Goal: Transaction & Acquisition: Book appointment/travel/reservation

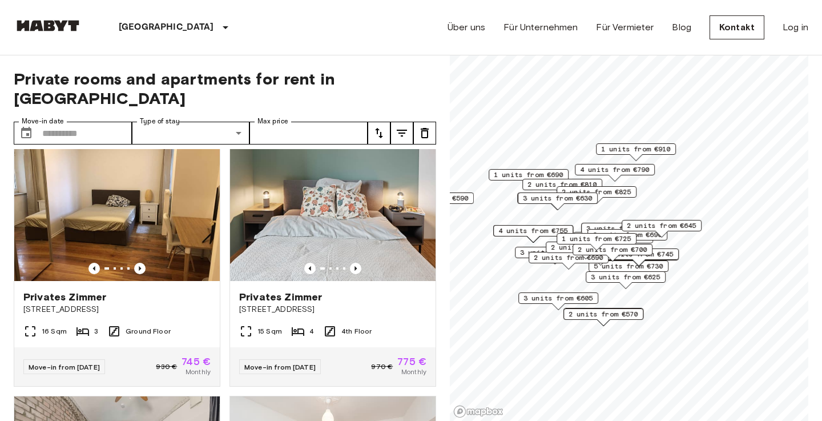
scroll to position [534, 0]
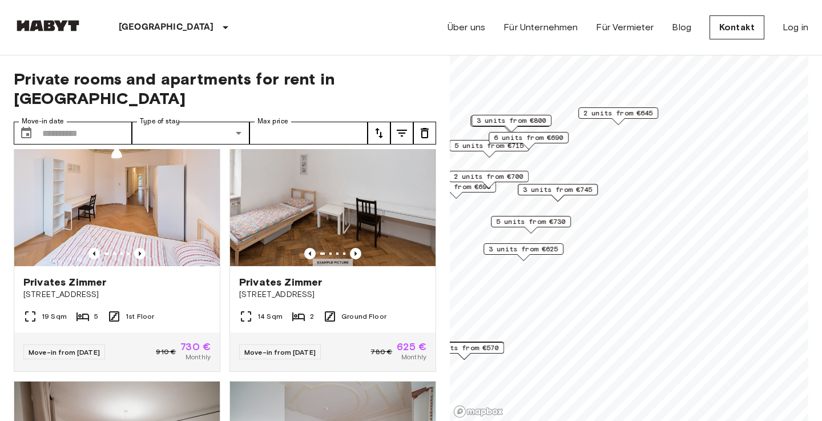
click at [550, 252] on span "3 units from €625" at bounding box center [524, 249] width 70 height 10
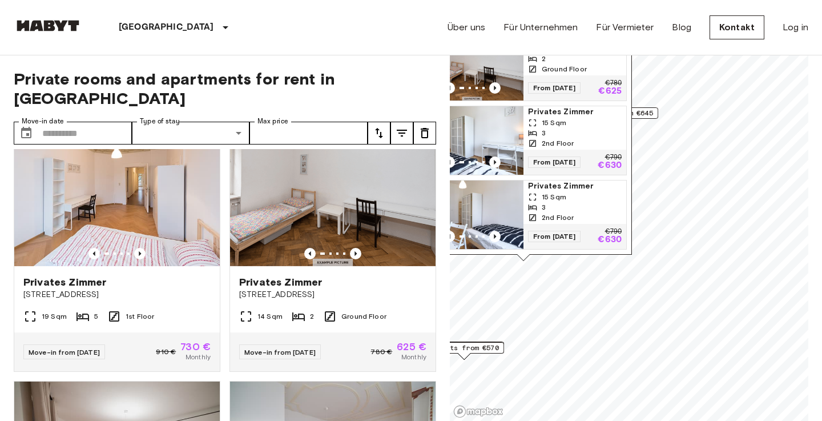
click at [559, 106] on span "Privates Zimmer" at bounding box center [575, 111] width 94 height 11
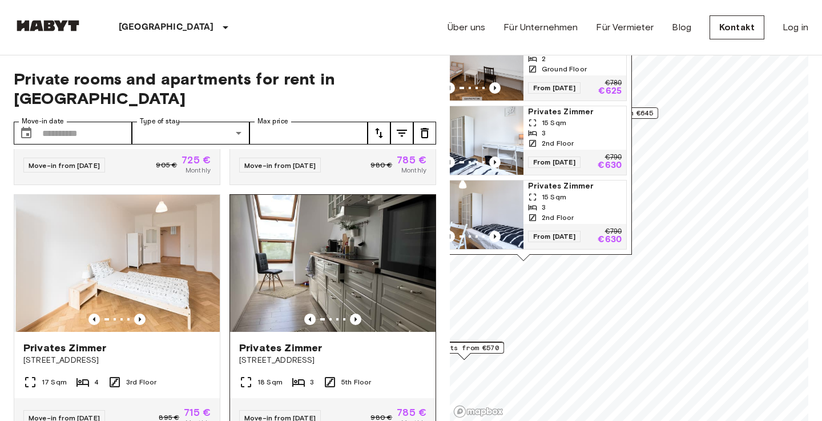
scroll to position [2247, 0]
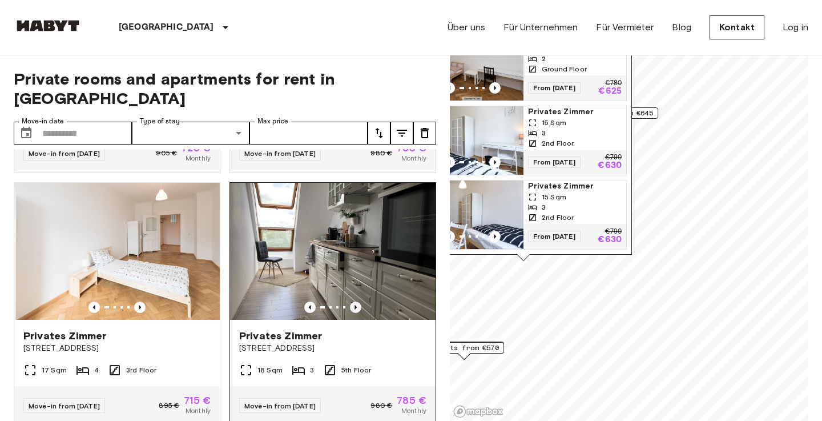
click at [356, 305] on icon "Previous image" at bounding box center [355, 307] width 2 height 5
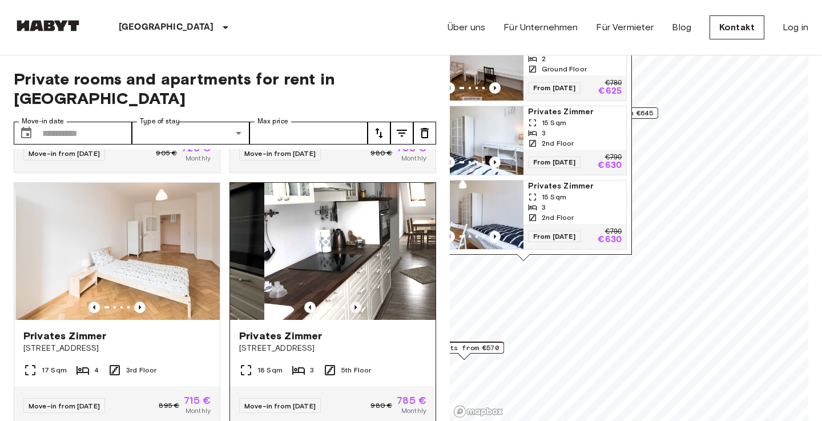
click at [356, 305] on icon "Previous image" at bounding box center [355, 307] width 2 height 5
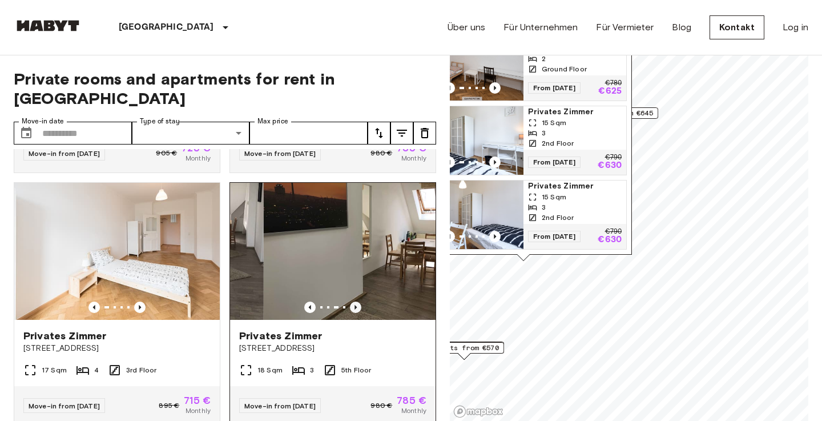
click at [356, 305] on icon "Previous image" at bounding box center [355, 307] width 2 height 5
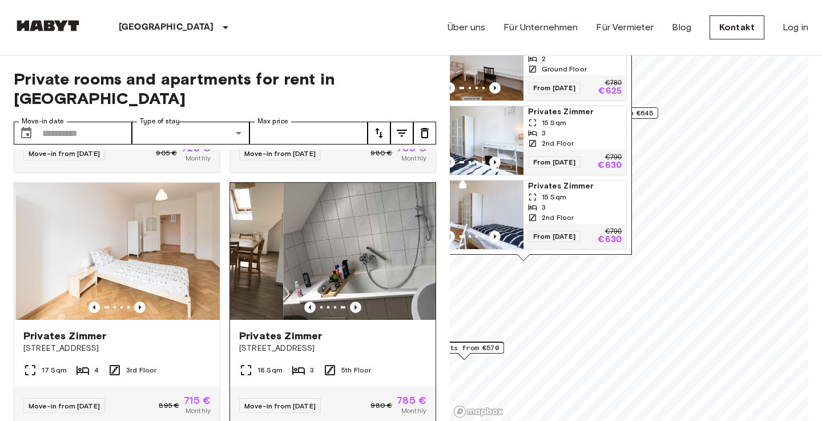
click at [356, 305] on icon "Previous image" at bounding box center [355, 307] width 2 height 5
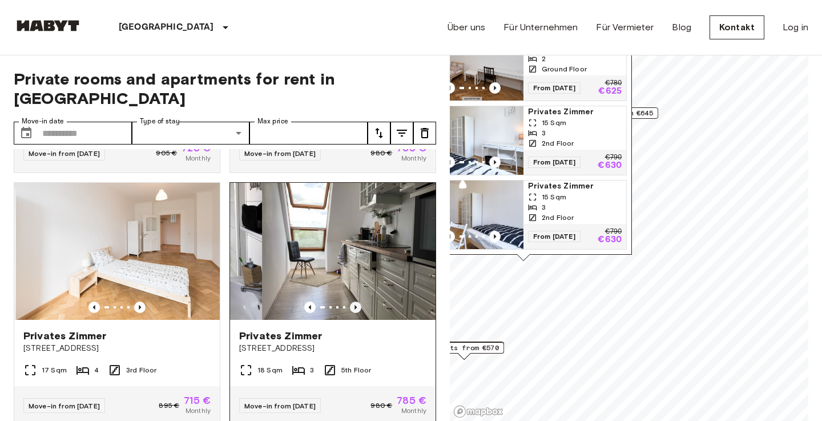
click at [356, 305] on icon "Previous image" at bounding box center [355, 307] width 2 height 5
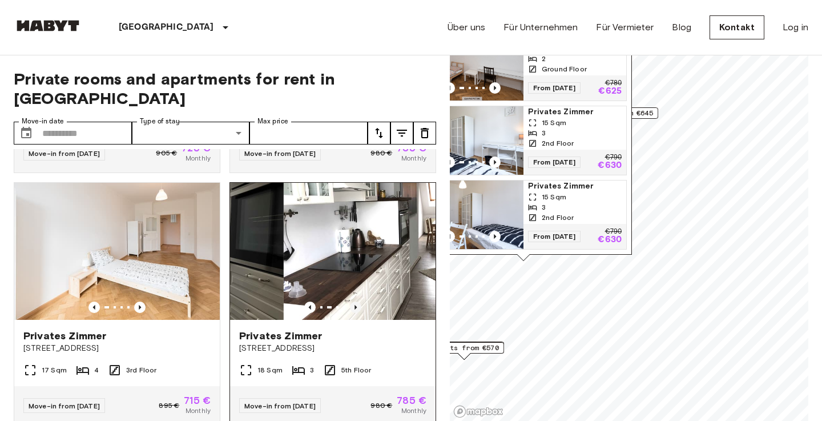
click at [356, 305] on icon "Previous image" at bounding box center [355, 307] width 2 height 5
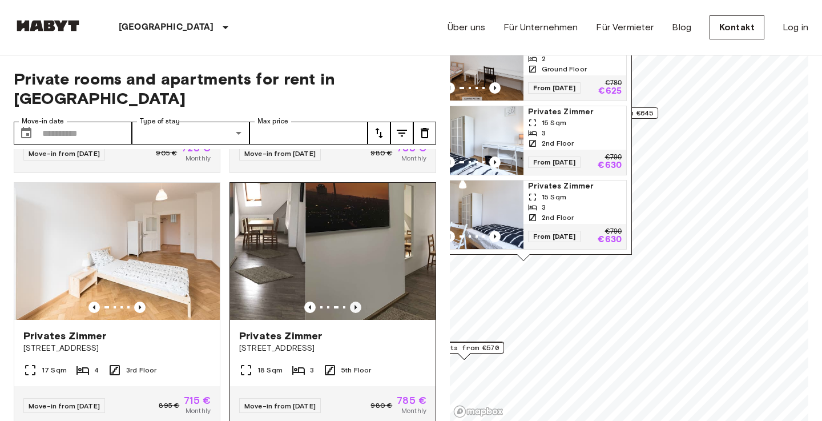
click at [356, 305] on icon "Previous image" at bounding box center [355, 307] width 2 height 5
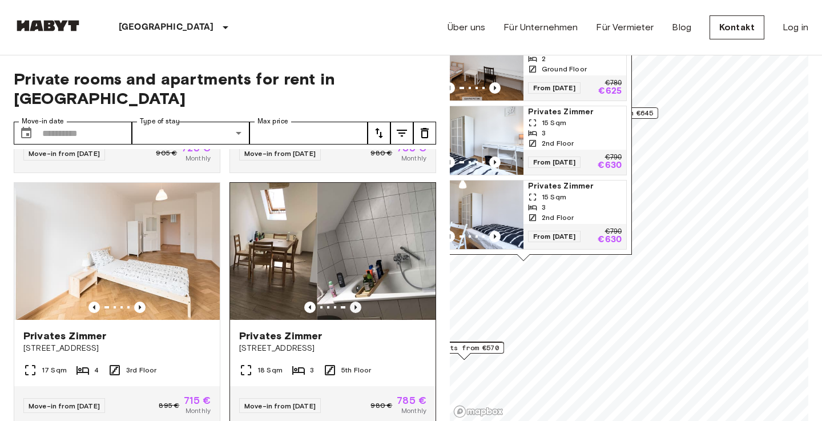
click at [356, 305] on icon "Previous image" at bounding box center [355, 307] width 2 height 5
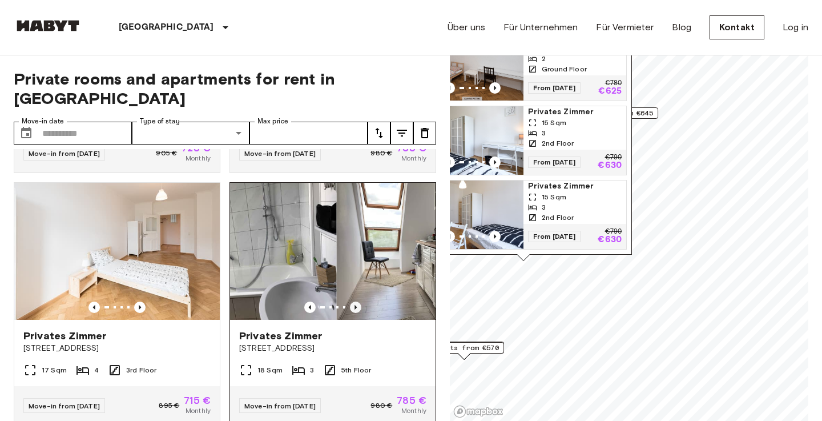
click at [356, 305] on icon "Previous image" at bounding box center [355, 307] width 2 height 5
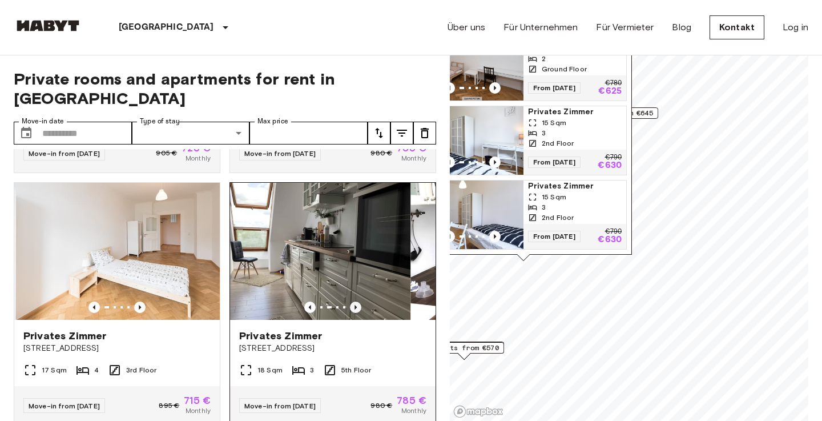
click at [356, 305] on icon "Previous image" at bounding box center [355, 307] width 2 height 5
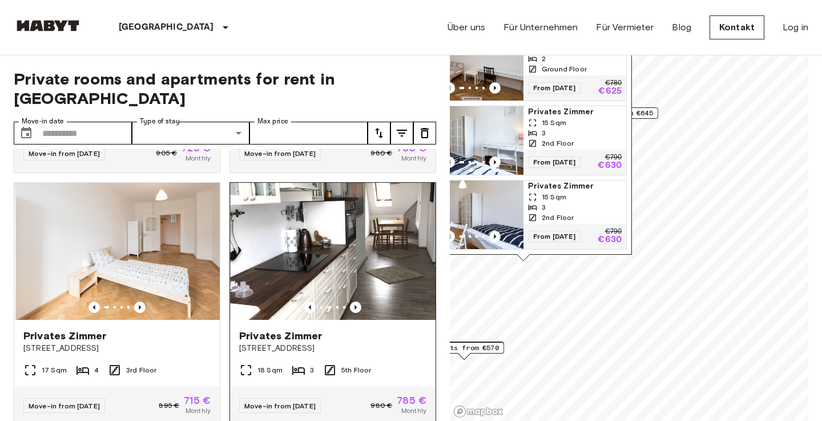
click at [322, 329] on span "Privates Zimmer" at bounding box center [280, 336] width 83 height 14
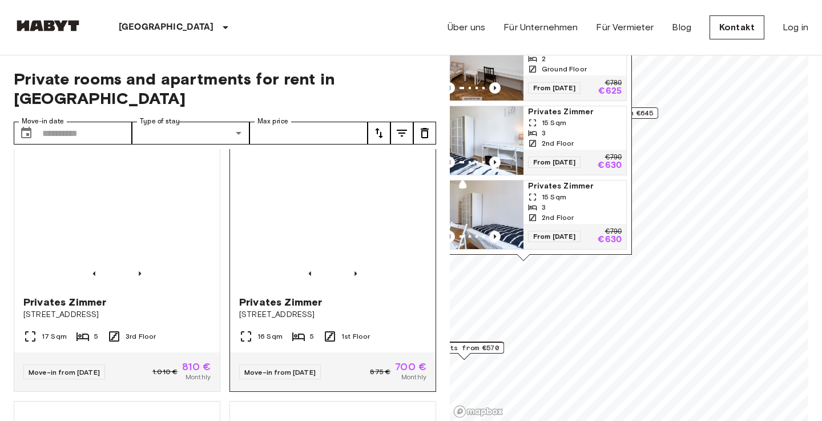
scroll to position [2808, 0]
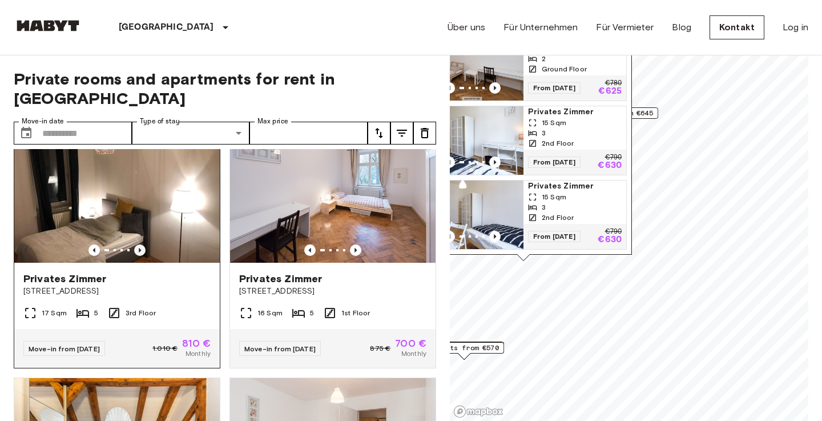
click at [142, 244] on icon "Previous image" at bounding box center [139, 249] width 11 height 11
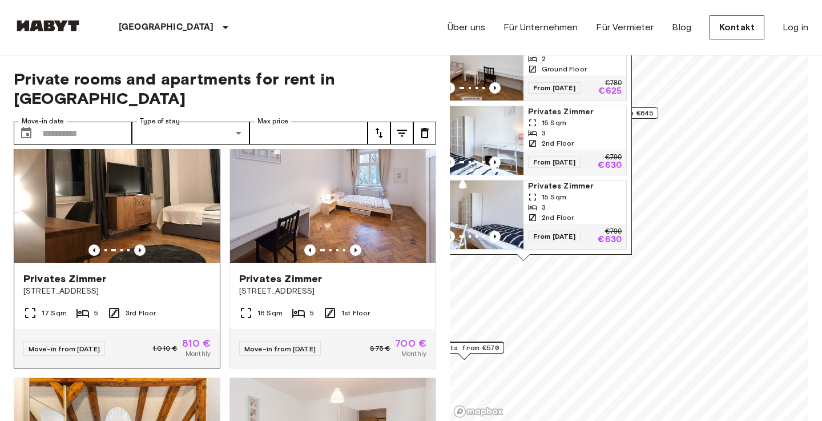
click at [142, 244] on icon "Previous image" at bounding box center [139, 249] width 11 height 11
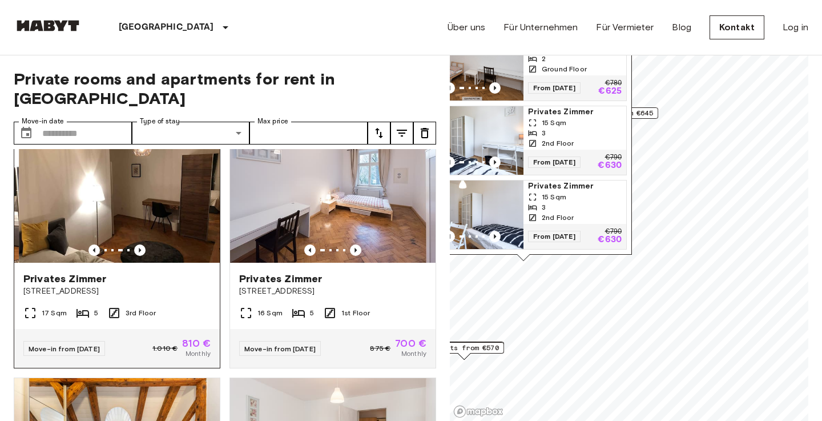
click at [148, 272] on div "Privates Zimmer" at bounding box center [116, 279] width 187 height 14
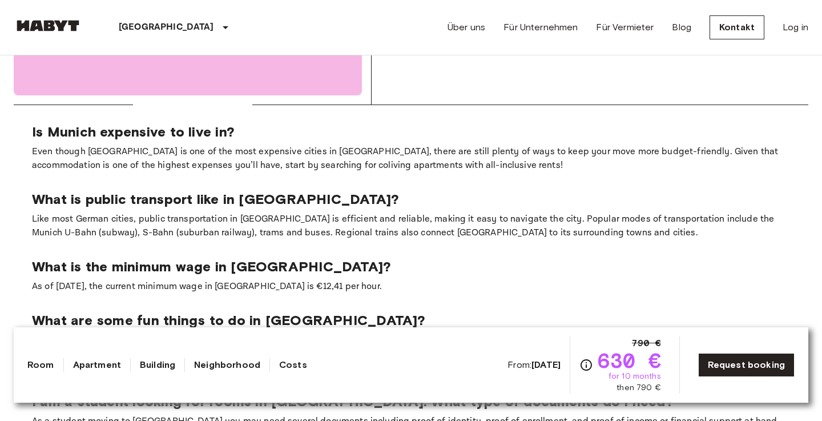
scroll to position [1578, 0]
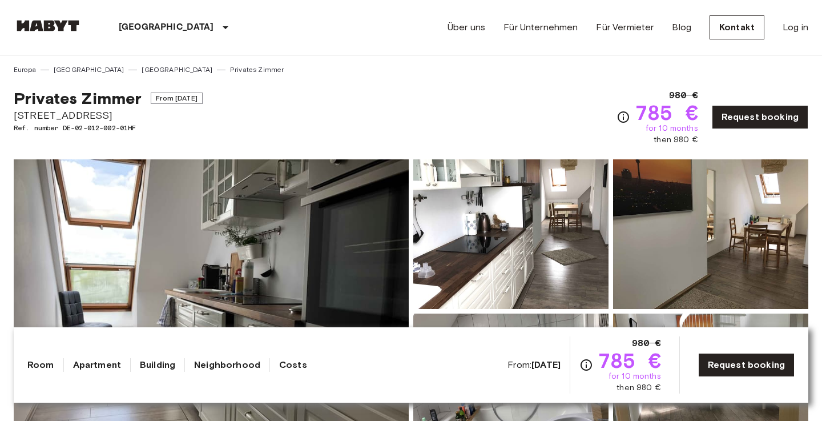
drag, startPoint x: 119, startPoint y: 111, endPoint x: 14, endPoint y: 111, distance: 105.6
click at [14, 111] on span "[STREET_ADDRESS]" at bounding box center [108, 115] width 189 height 15
copy span "[STREET_ADDRESS]"
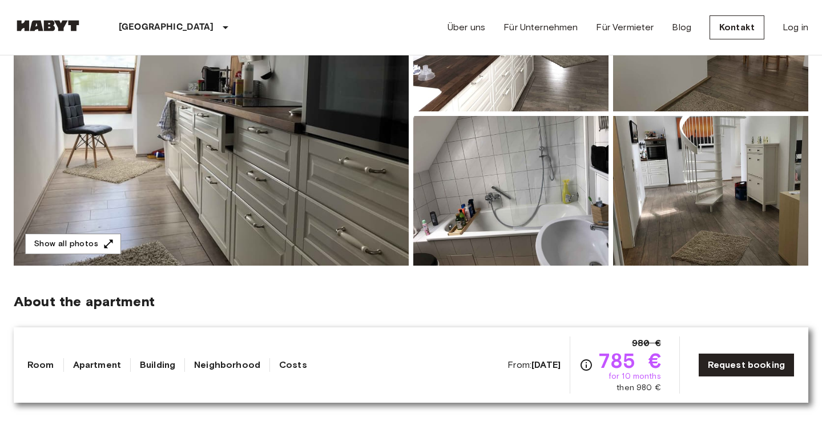
scroll to position [197, 0]
click at [100, 240] on button "Show all photos" at bounding box center [73, 243] width 96 height 21
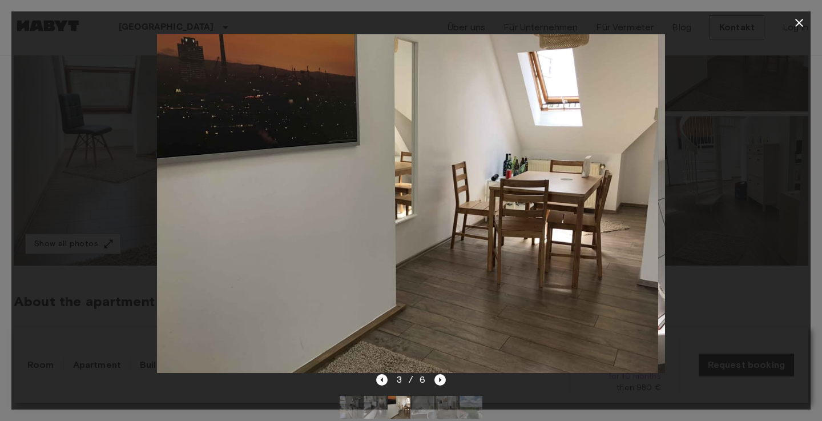
click at [793, 21] on icon "button" at bounding box center [799, 23] width 14 height 14
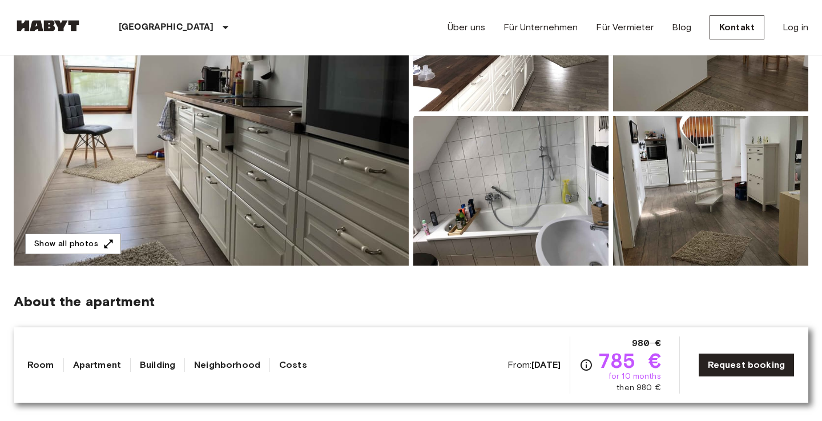
click at [773, 352] on div "From: Sep 4 2025 980 € 785 € for 10 months then 980 € Request booking" at bounding box center [650, 364] width 287 height 57
click at [761, 360] on link "Request booking" at bounding box center [746, 365] width 96 height 24
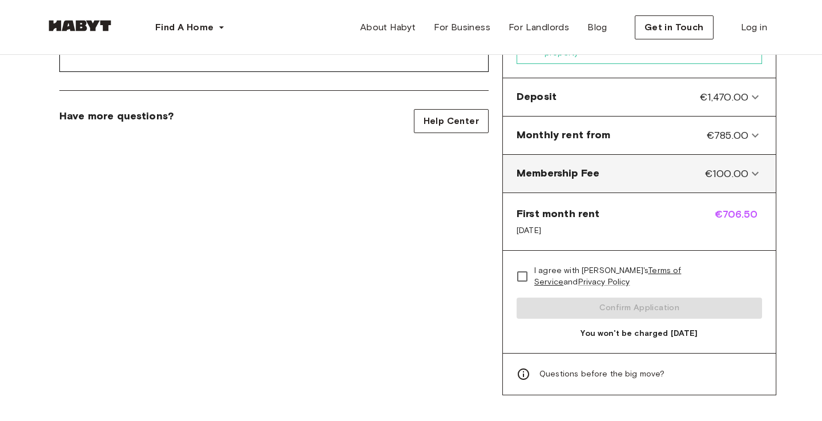
scroll to position [442, 0]
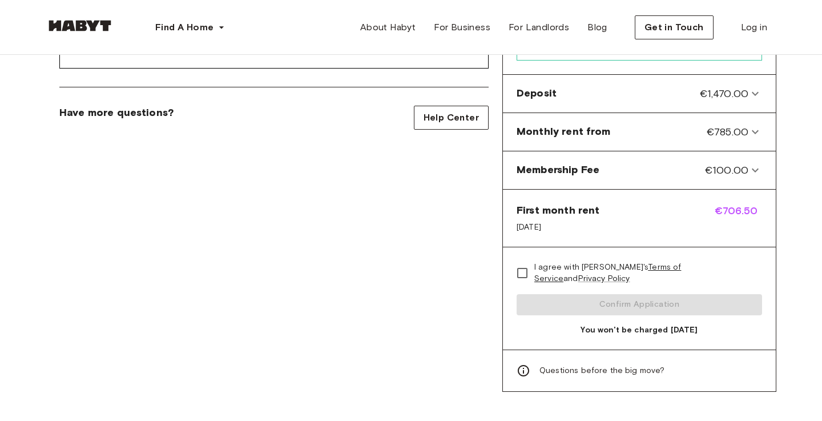
click at [674, 289] on div "I agree with Habyt's Terms of Service and Privacy Policy Confirm Application Yo…" at bounding box center [639, 298] width 273 height 102
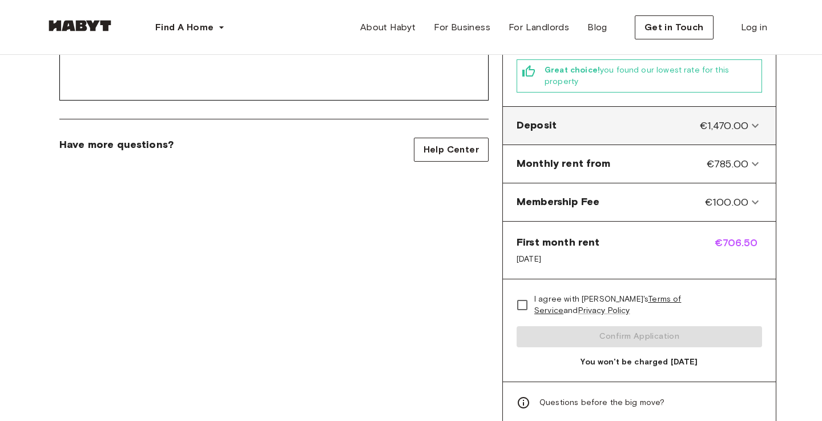
scroll to position [410, 0]
click at [757, 119] on icon at bounding box center [755, 126] width 14 height 14
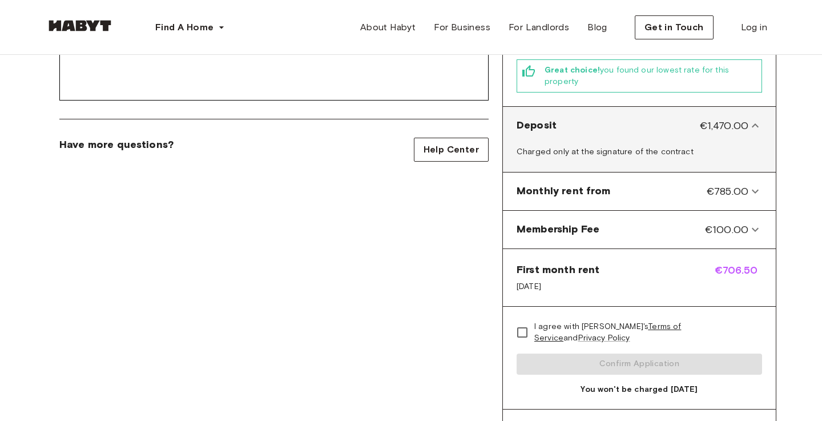
click at [757, 119] on icon at bounding box center [755, 126] width 14 height 14
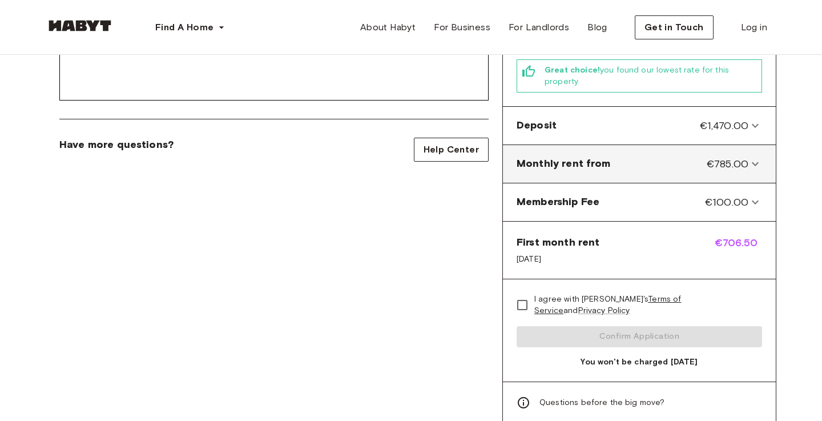
click at [755, 150] on from-panel "Monthly rent from €785.00" at bounding box center [639, 164] width 264 height 29
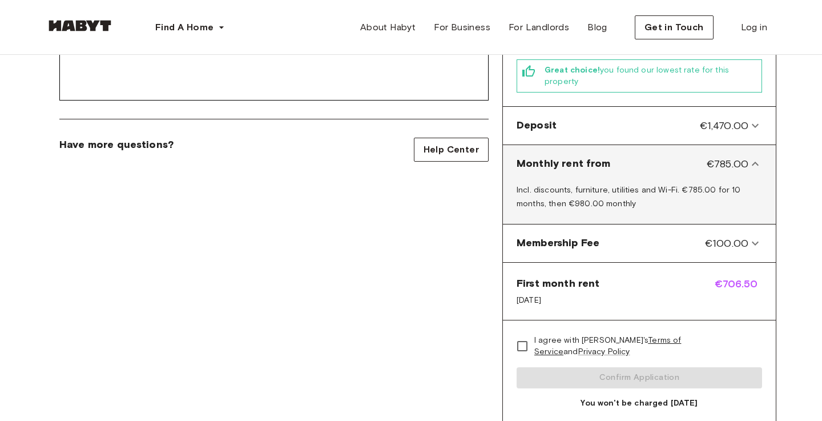
click at [755, 150] on from-panel "Monthly rent from €785.00" at bounding box center [639, 164] width 264 height 29
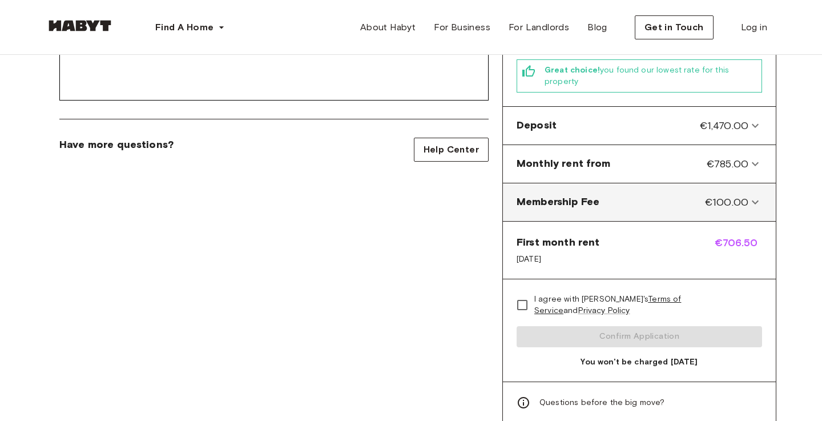
click at [747, 195] on span "€100.00" at bounding box center [726, 202] width 43 height 15
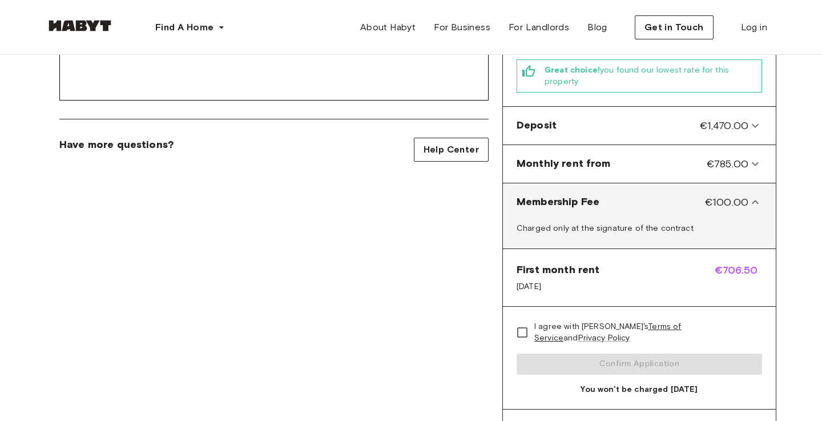
click at [747, 195] on span "€100.00" at bounding box center [726, 202] width 43 height 15
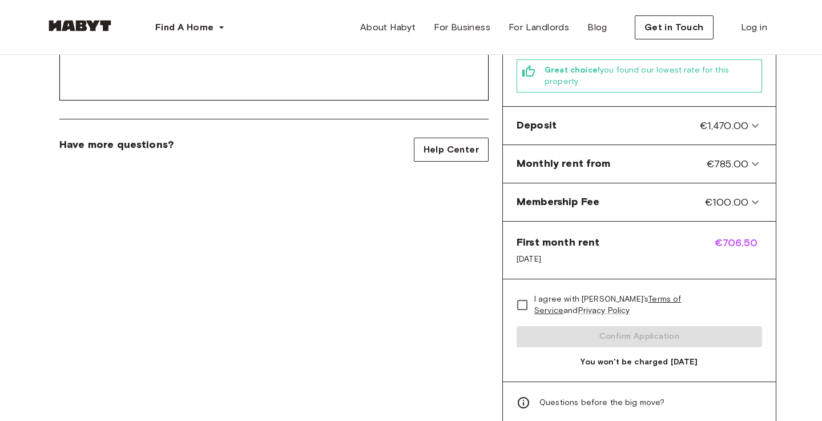
click at [734, 235] on span "€706.50" at bounding box center [738, 250] width 47 height 30
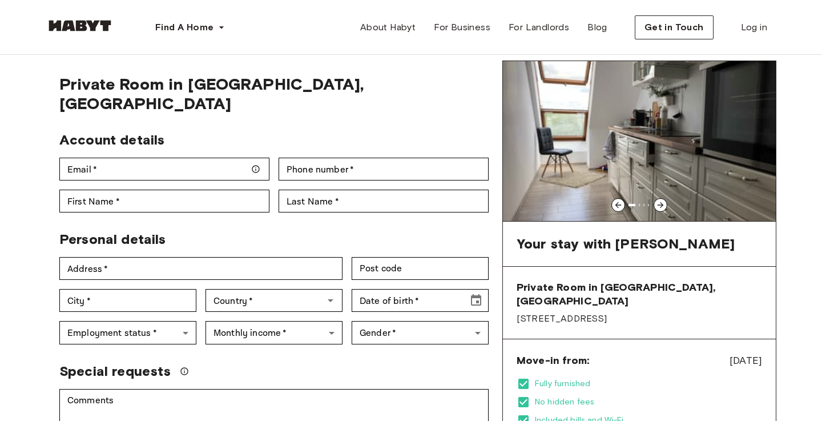
scroll to position [30, 0]
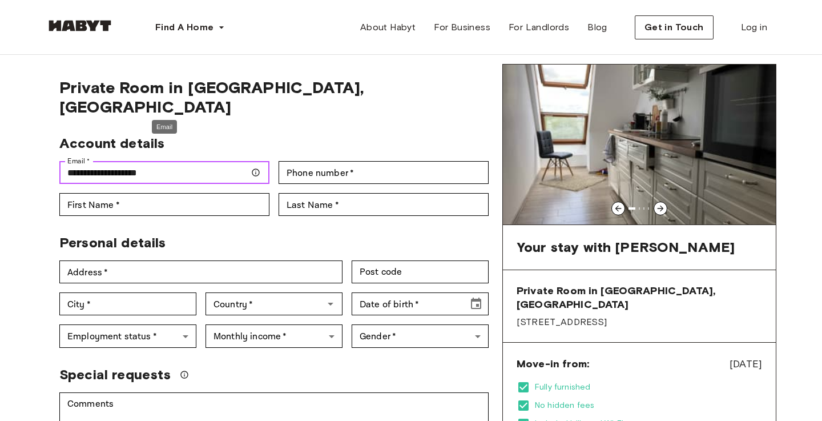
type input "**********"
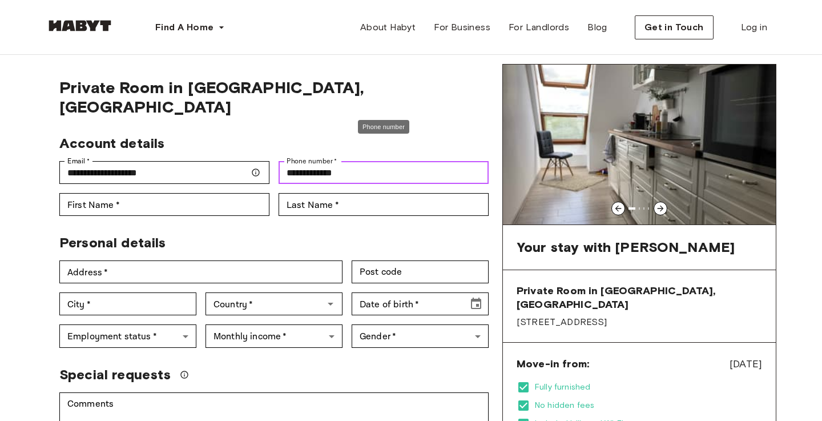
type input "**********"
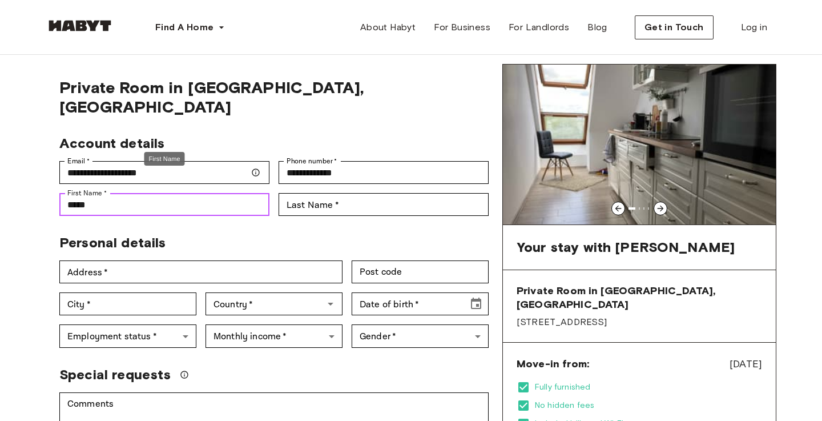
type input "*****"
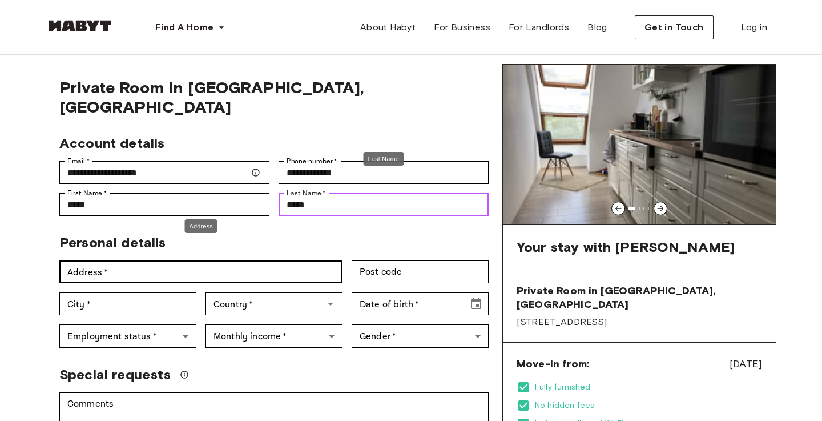
type input "*****"
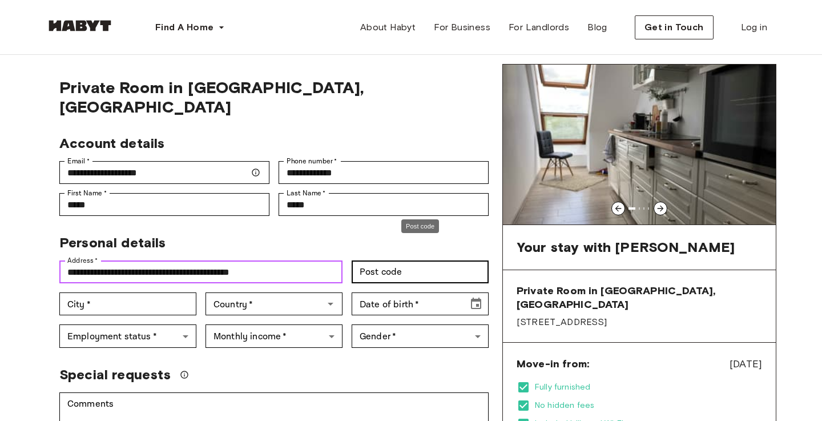
type input "**********"
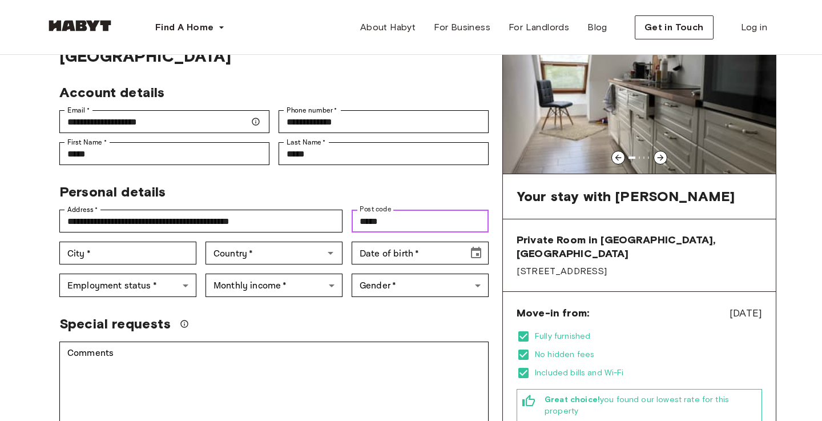
scroll to position [82, 0]
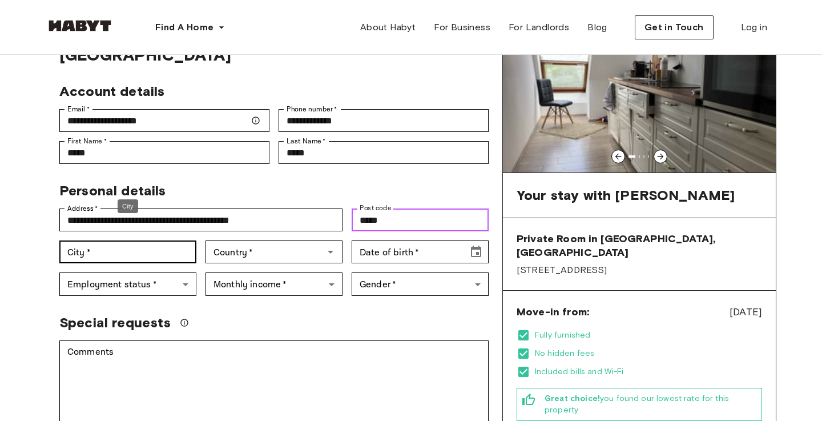
type input "*****"
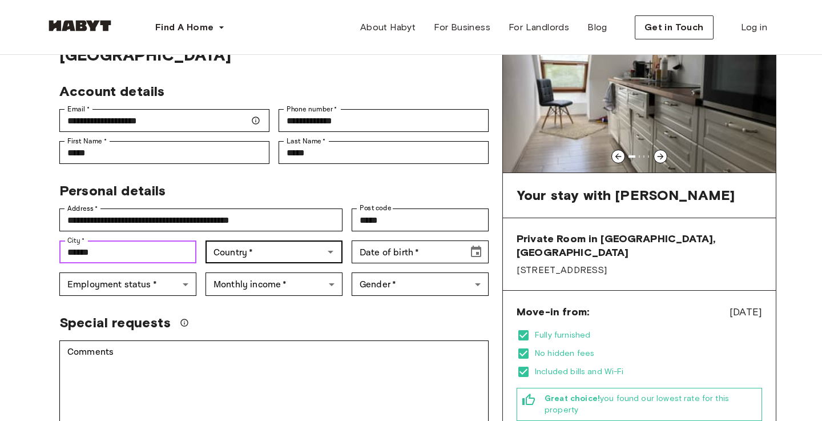
type input "******"
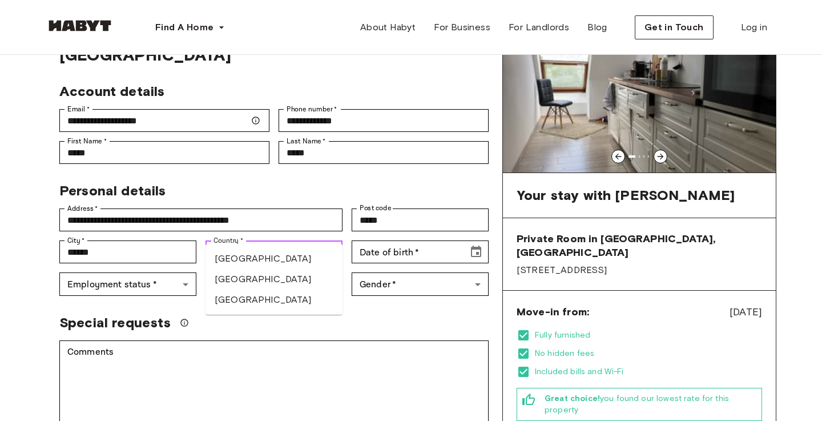
click at [290, 259] on li "Türkiye" at bounding box center [273, 258] width 137 height 21
type input "*******"
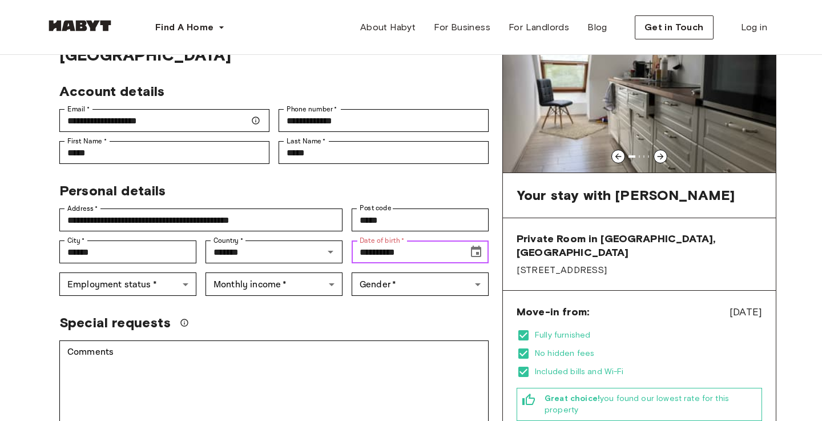
click at [393, 240] on input "**********" at bounding box center [406, 251] width 108 height 23
click at [388, 240] on input "**********" at bounding box center [406, 251] width 108 height 23
type input "**********"
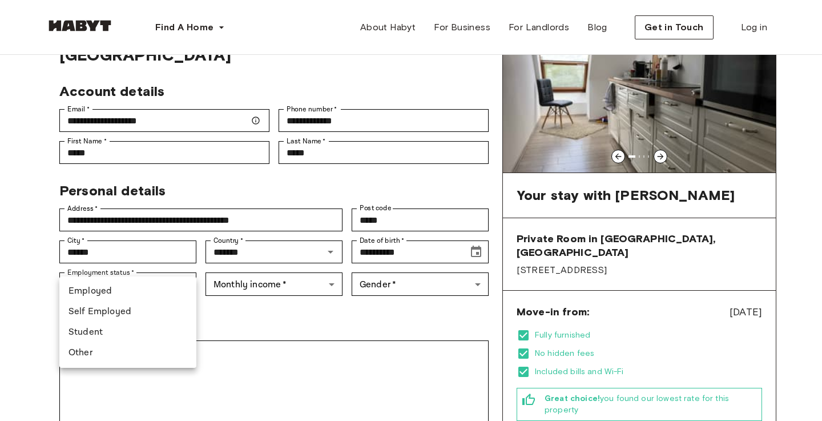
click at [143, 325] on li "Student" at bounding box center [127, 332] width 137 height 21
type input "*******"
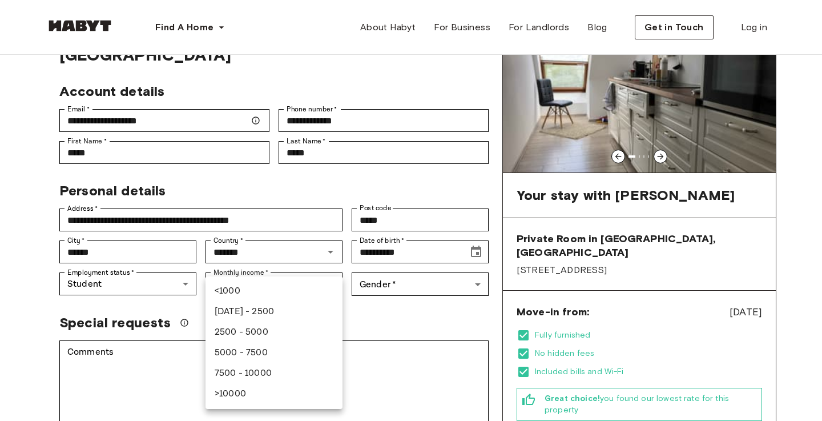
click at [280, 321] on li "1000 - 2500" at bounding box center [273, 311] width 137 height 21
type input "***"
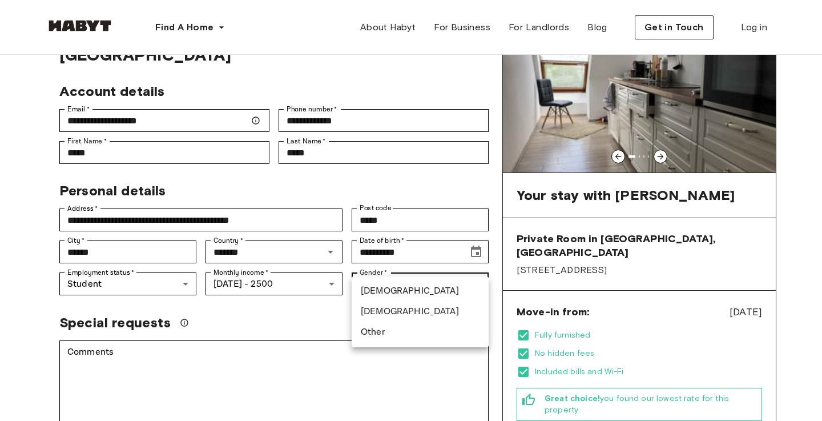
click at [389, 309] on li "Female" at bounding box center [420, 311] width 137 height 21
type input "******"
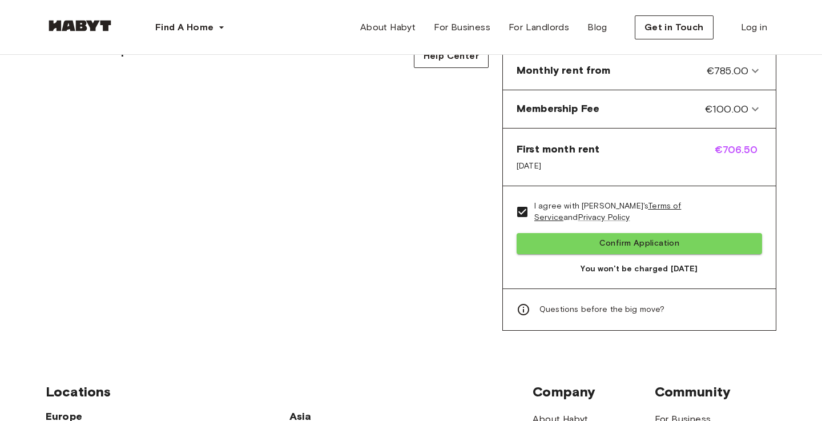
scroll to position [507, 0]
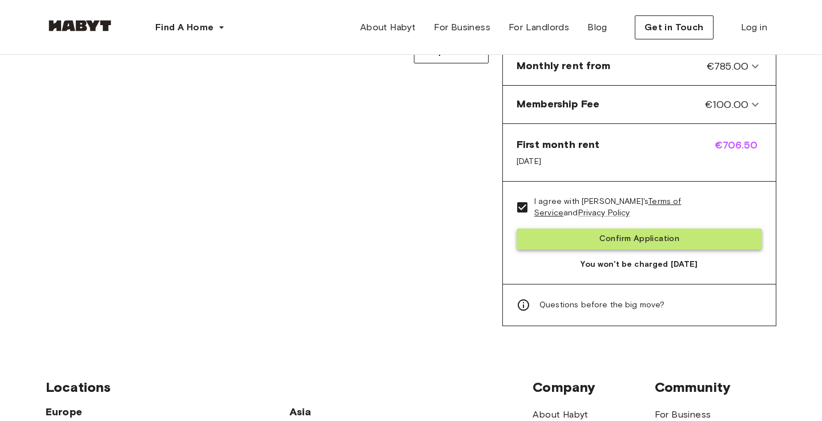
click at [582, 228] on button "Confirm Application" at bounding box center [639, 238] width 245 height 21
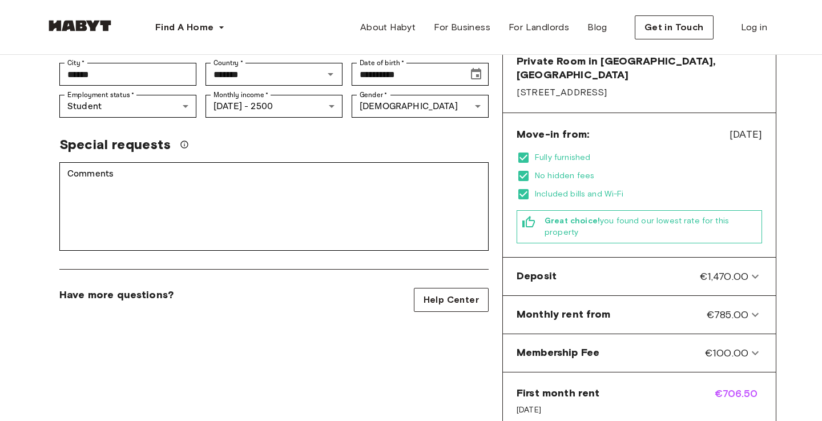
scroll to position [259, 0]
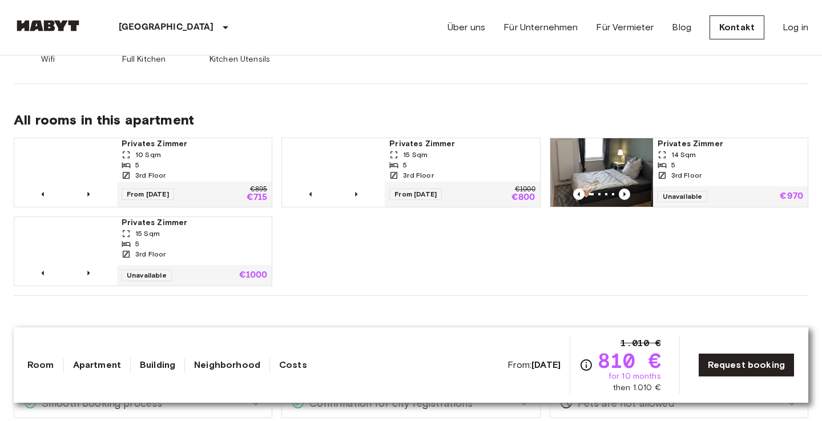
scroll to position [542, 0]
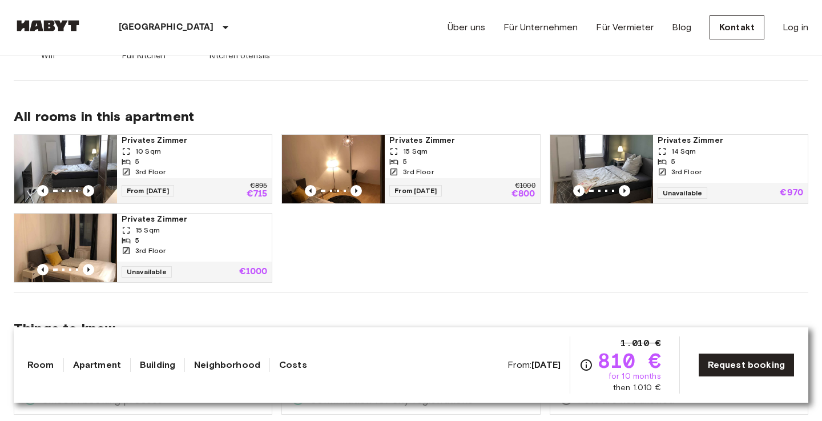
click at [205, 143] on span "Privates Zimmer" at bounding box center [195, 140] width 146 height 11
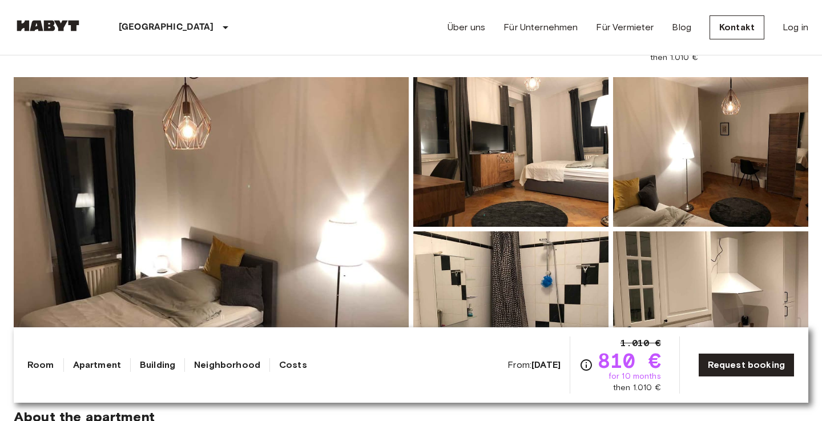
scroll to position [63, 0]
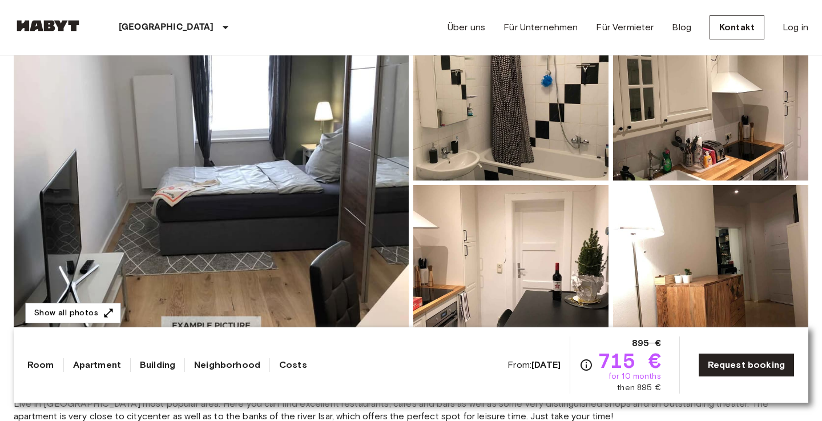
scroll to position [109, 0]
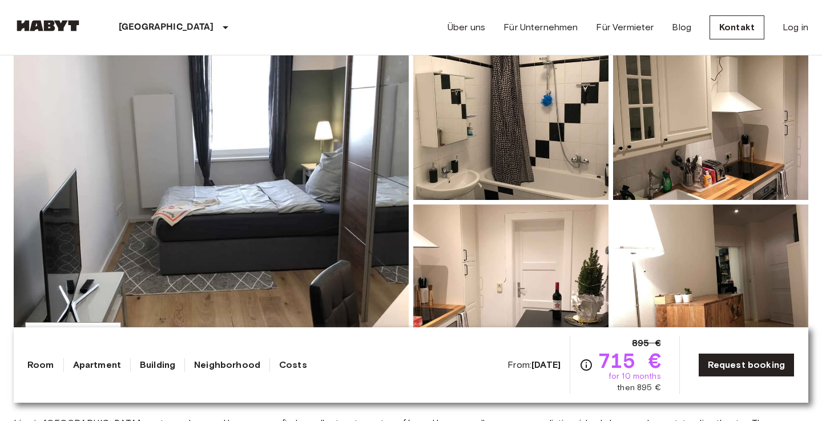
click at [221, 213] on img at bounding box center [211, 202] width 395 height 304
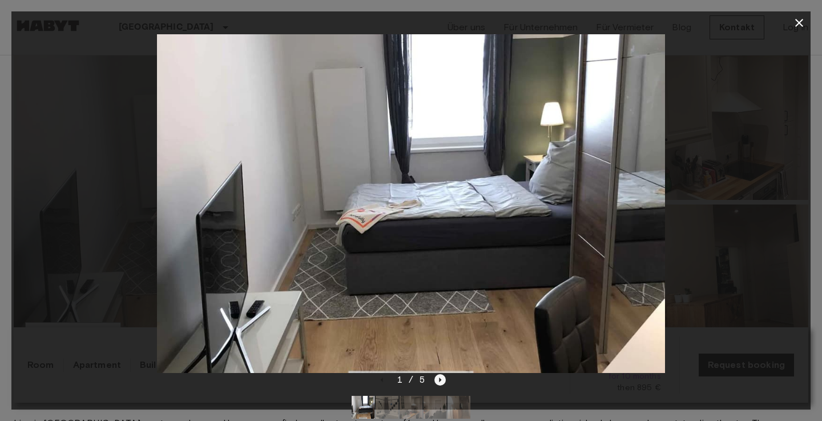
click at [442, 378] on icon "Next image" at bounding box center [439, 379] width 11 height 11
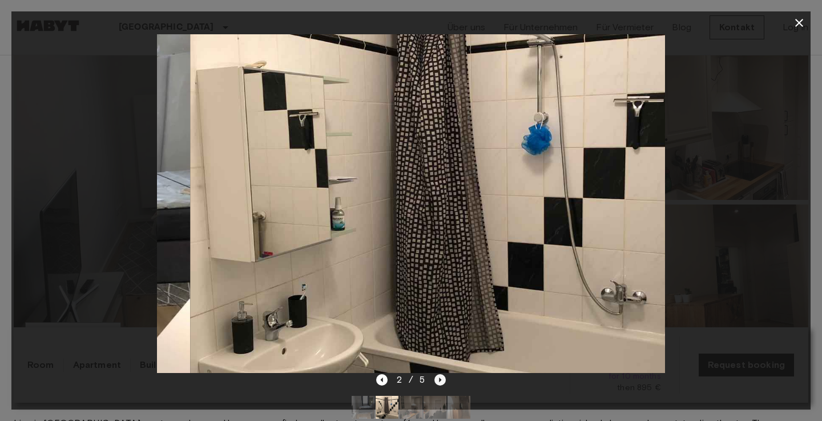
click at [442, 378] on icon "Next image" at bounding box center [439, 379] width 11 height 11
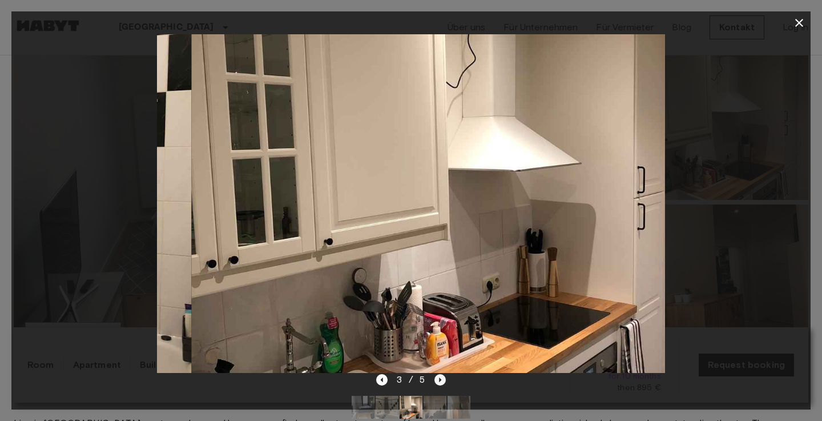
click at [442, 378] on icon "Next image" at bounding box center [439, 379] width 11 height 11
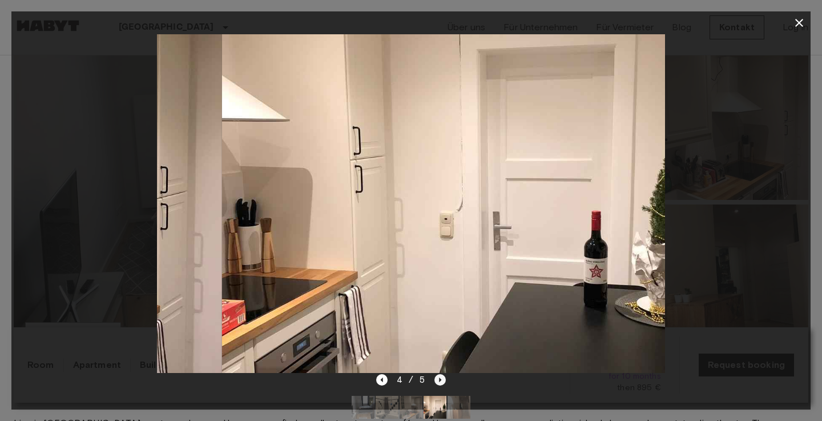
click at [442, 378] on icon "Next image" at bounding box center [439, 379] width 11 height 11
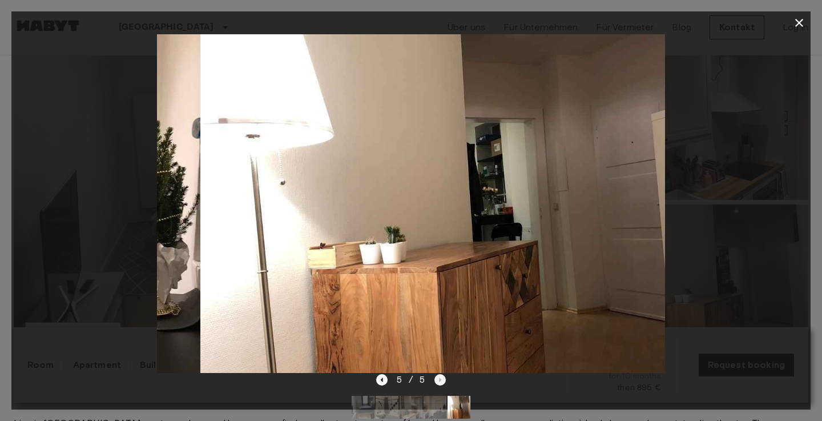
click at [442, 378] on div "5 / 5" at bounding box center [411, 380] width 70 height 14
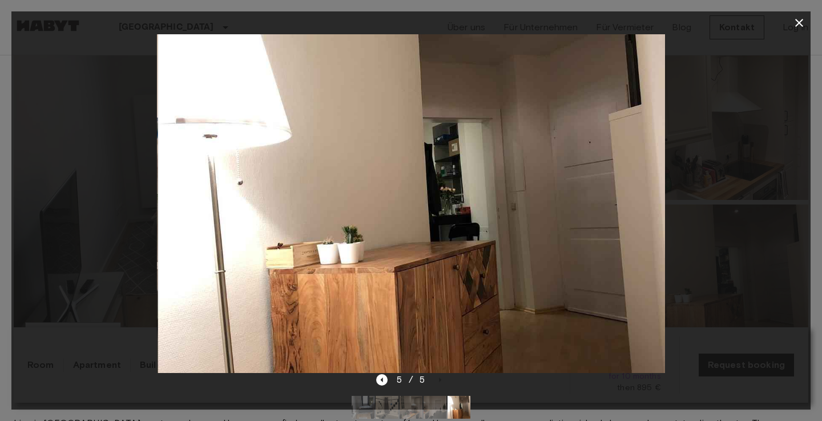
click at [369, 401] on img at bounding box center [363, 407] width 23 height 23
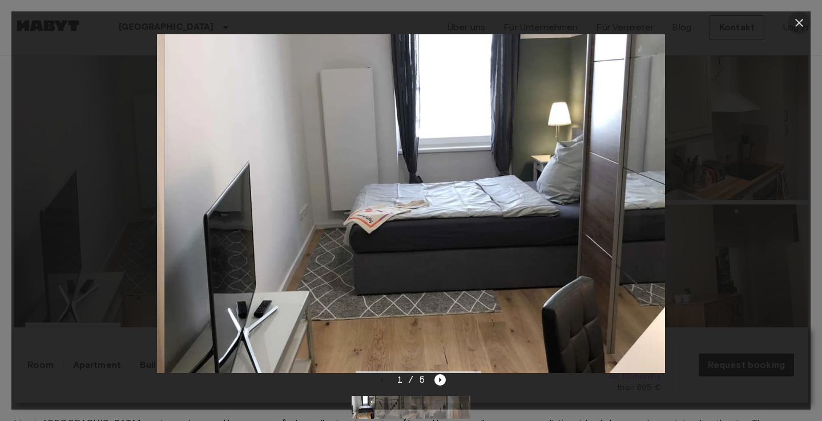
click at [797, 19] on icon "button" at bounding box center [799, 23] width 14 height 14
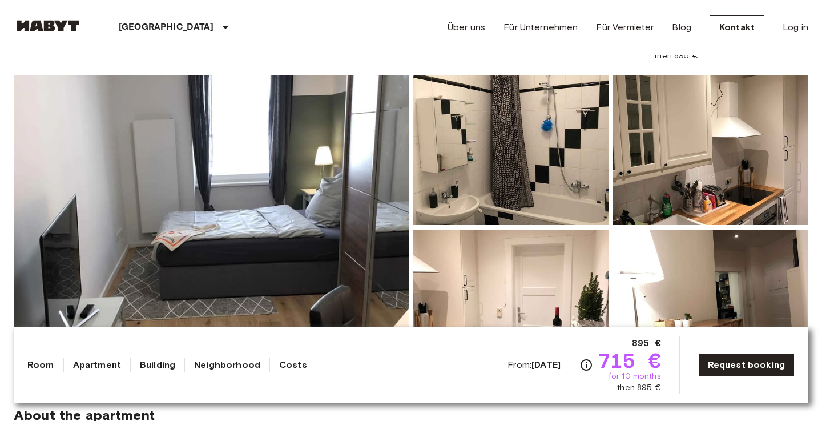
scroll to position [84, 0]
